Goal: Use online tool/utility: Utilize a website feature to perform a specific function

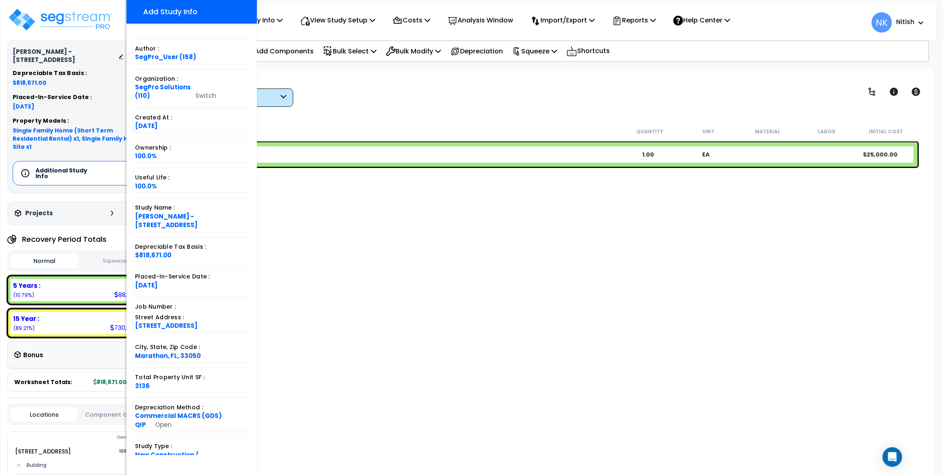
click at [354, 111] on div "Worksheet Study Info Study Setup Add Property Unit Template study Clone study NK" at bounding box center [547, 306] width 774 height 475
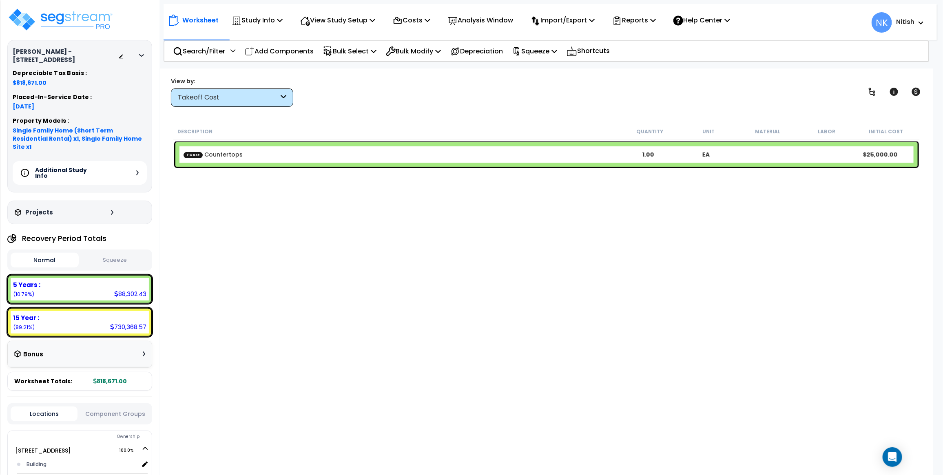
click at [254, 94] on div "Takeoff Cost" at bounding box center [228, 97] width 101 height 9
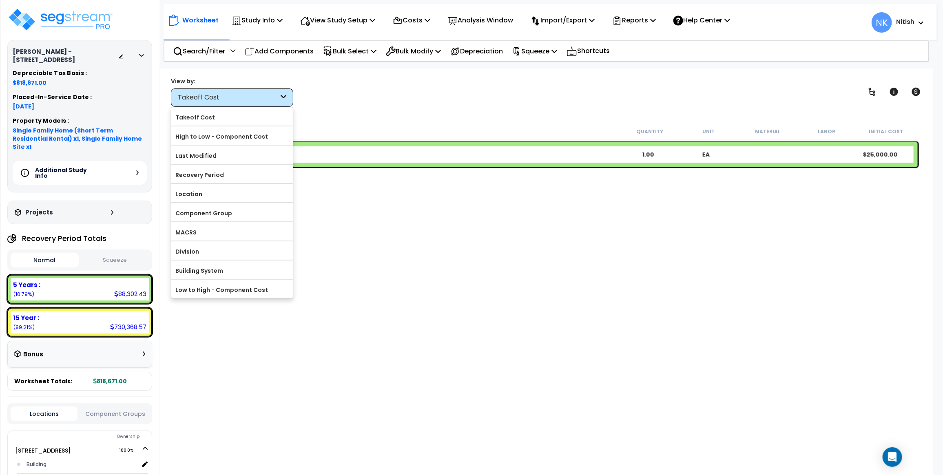
click at [401, 77] on div "View by: Takeoff Cost Takeoff Cost" at bounding box center [546, 92] width 757 height 30
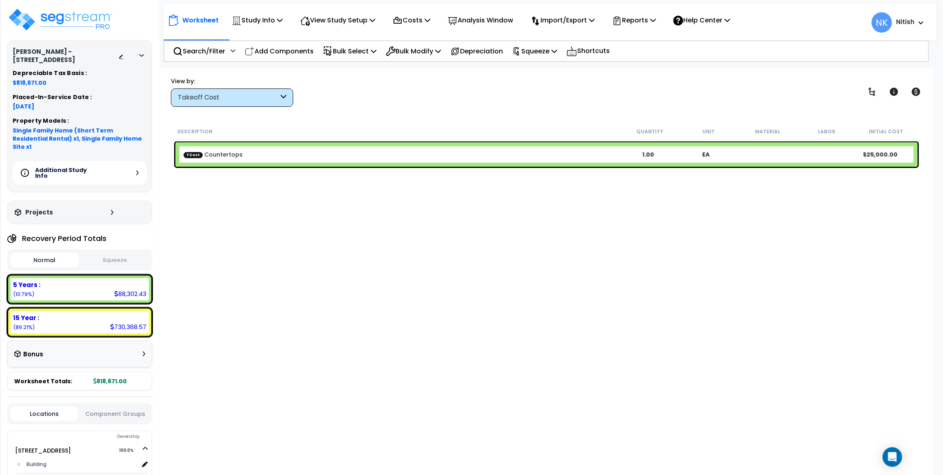
click at [256, 96] on div "Takeoff Cost" at bounding box center [228, 97] width 101 height 9
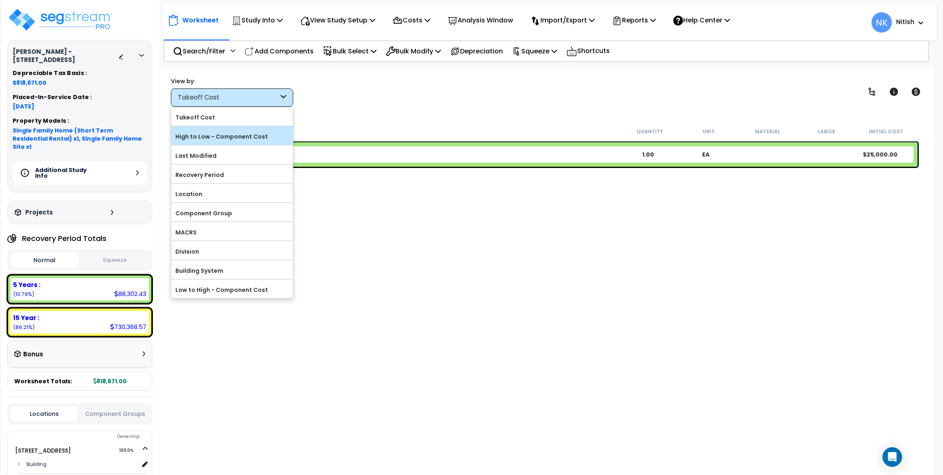
click at [224, 133] on label "High to Low - Component Cost" at bounding box center [232, 137] width 122 height 12
click at [0, 0] on input "High to Low - Component Cost" at bounding box center [0, 0] width 0 height 0
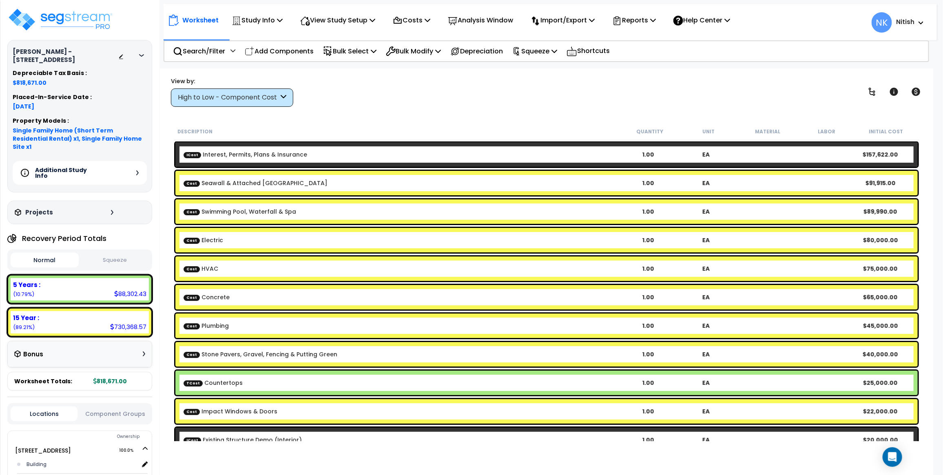
click at [131, 161] on div "Additional Study Info" at bounding box center [80, 173] width 134 height 24
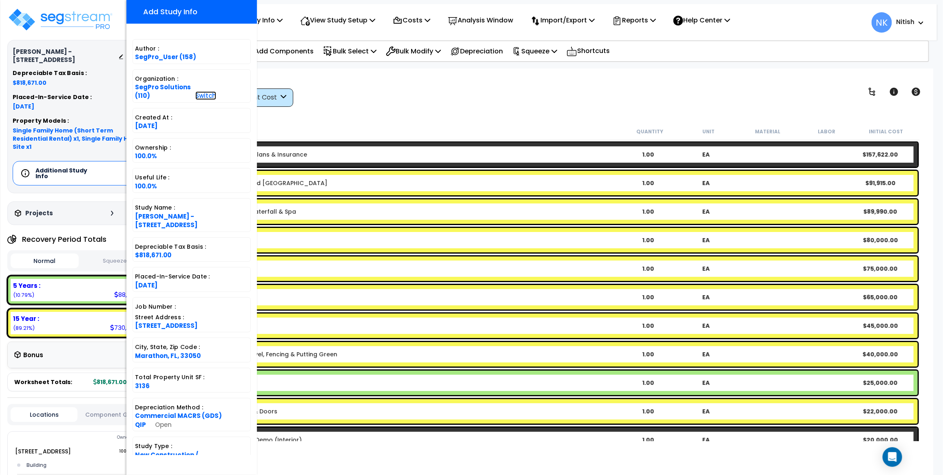
click at [195, 95] on link "Switch" at bounding box center [205, 95] width 21 height 9
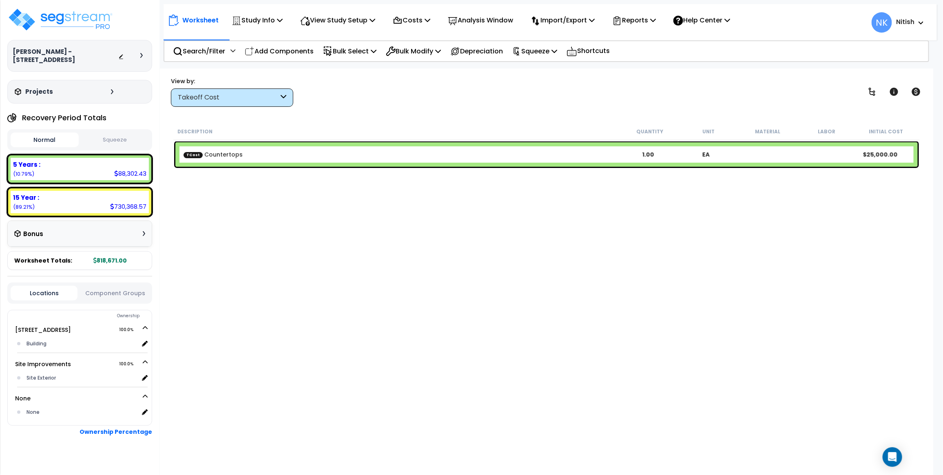
click at [140, 53] on icon at bounding box center [141, 55] width 2 height 5
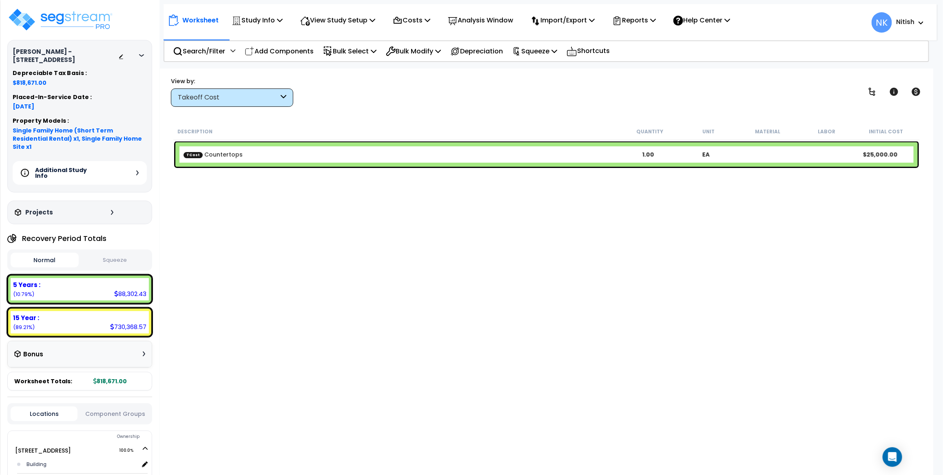
click at [133, 161] on div "Additional Study Info" at bounding box center [80, 173] width 134 height 24
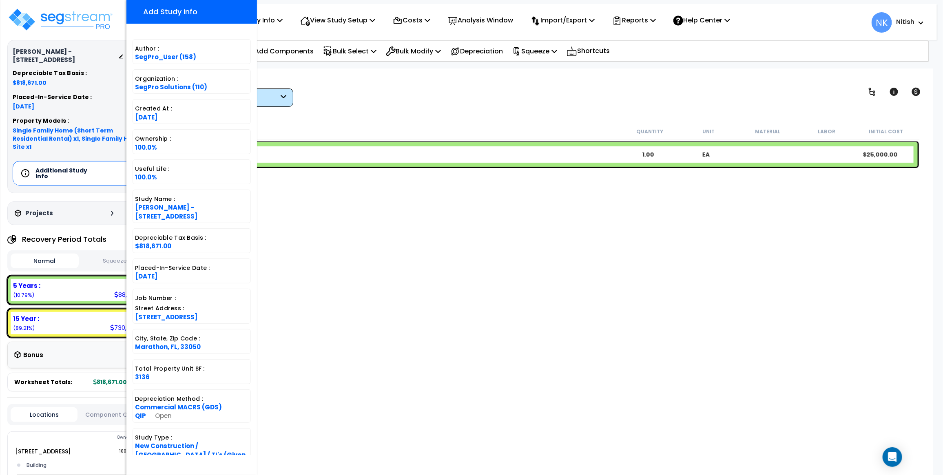
scroll to position [95, 0]
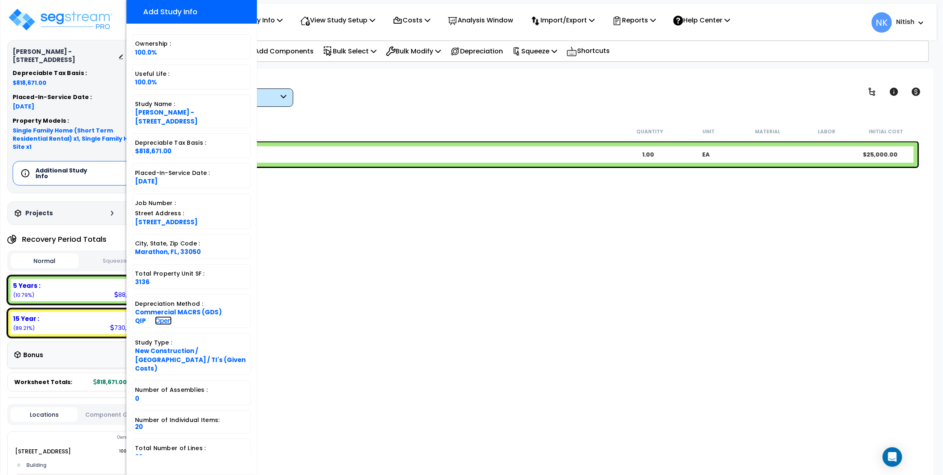
click at [155, 318] on link "Open" at bounding box center [163, 321] width 17 height 9
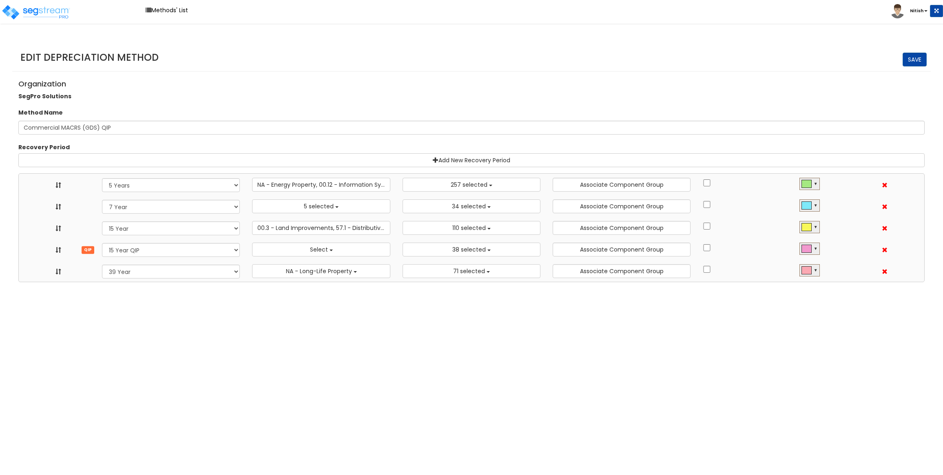
select select "5Y"
select select "10641"
select select "7Y_1"
select select "48830"
select select "11974"
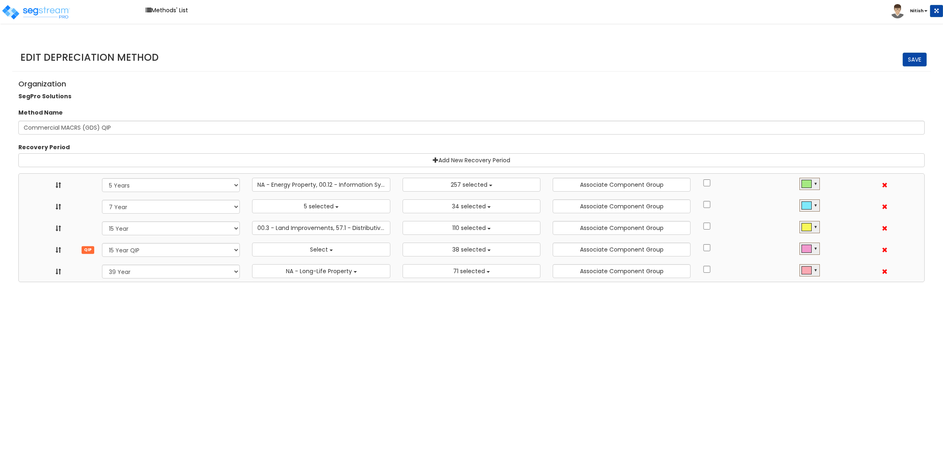
select select "15Y_1"
select select "3666"
select select "31875"
select select "15Y_2"
select select
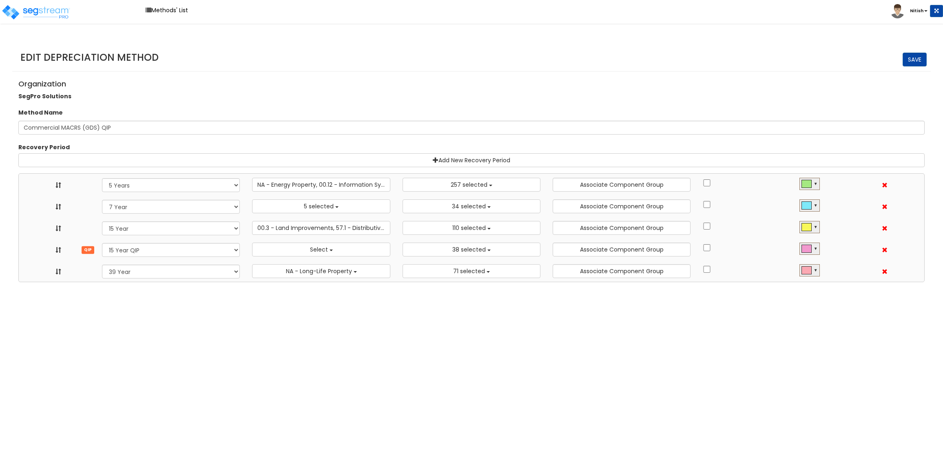
select select "11716"
select select "39Y_1"
select select "31302"
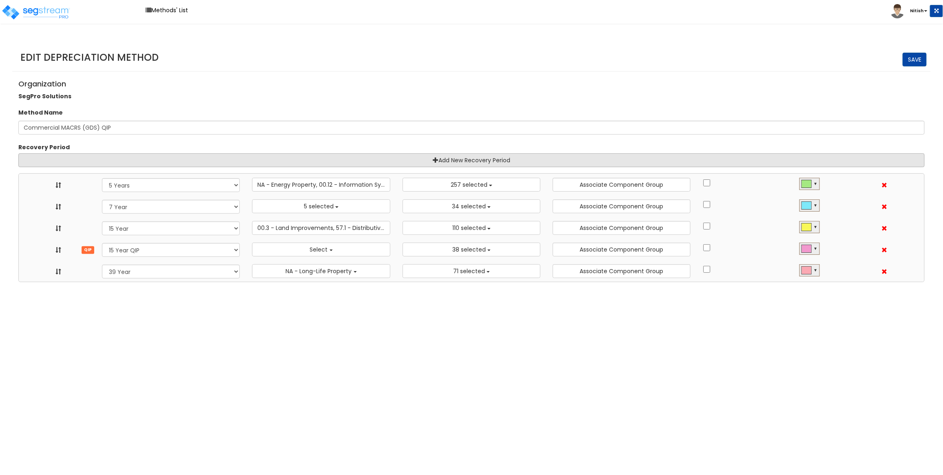
scroll to position [9, 0]
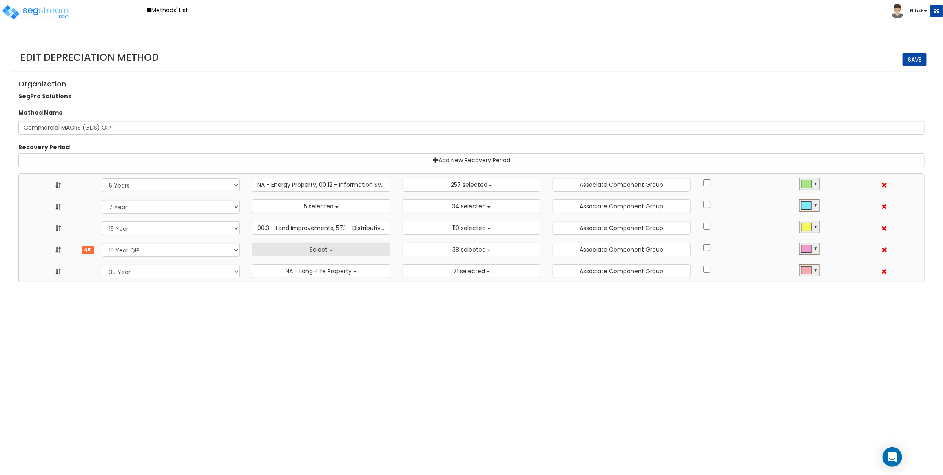
click at [290, 254] on button "Select" at bounding box center [321, 250] width 138 height 14
click at [443, 282] on html "Toggle navigation Methods' List Nitish x" at bounding box center [471, 141] width 943 height 282
